Goal: Transaction & Acquisition: Purchase product/service

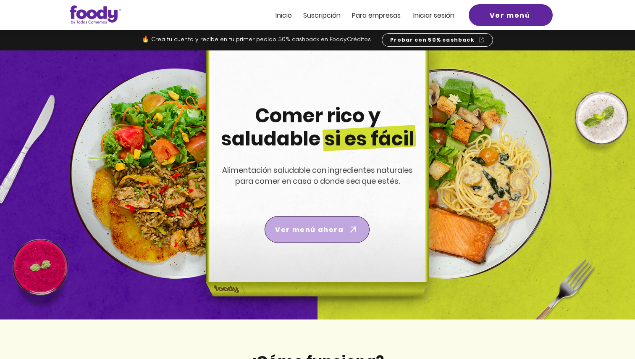
click at [297, 231] on span "Ver menú ahora" at bounding box center [309, 229] width 68 height 11
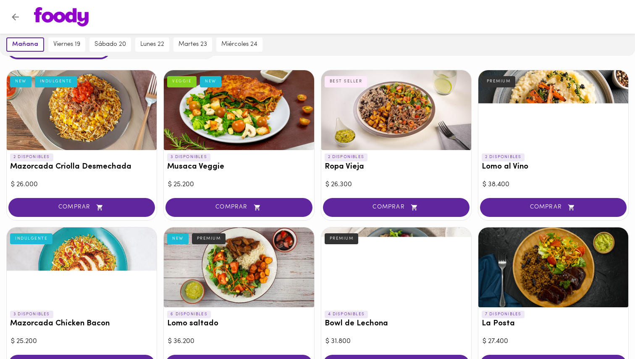
scroll to position [64, 0]
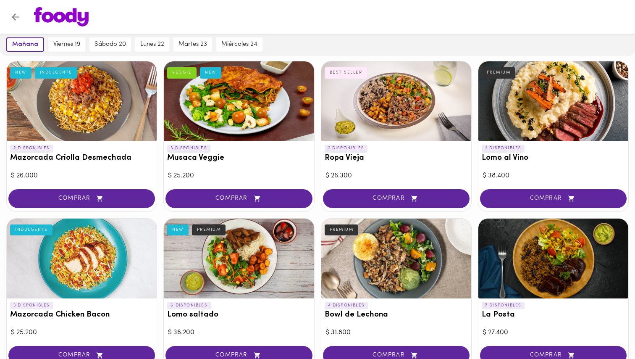
click at [209, 158] on h3 "Musaca Veggie" at bounding box center [238, 158] width 143 height 9
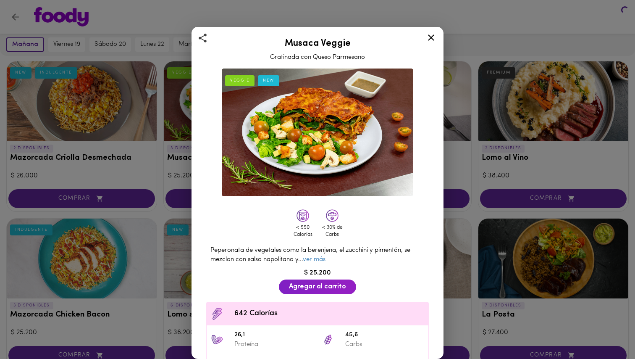
click at [209, 158] on div "VEGGIE NEW < 550 Calorías < 30% de Carbs Peperonata de vegetales como la berenj…" at bounding box center [318, 264] width 238 height 399
click at [168, 216] on div "Musaca Veggie Gratinada con Queso Parmesano VEGGIE NEW < 550 Calorías < 30% de …" at bounding box center [317, 179] width 635 height 359
